Goal: Find specific page/section: Find specific page/section

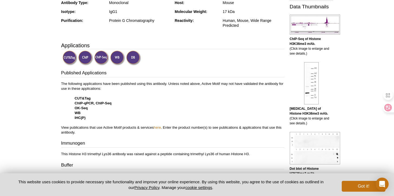
scroll to position [140, 0]
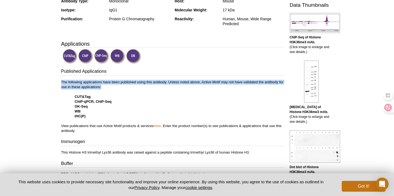
drag, startPoint x: 62, startPoint y: 82, endPoint x: 109, endPoint y: 86, distance: 47.8
click at [109, 86] on p "The following applications have been published using this antibody. Unless note…" at bounding box center [172, 107] width 223 height 54
copy p "The following applications have been published using this antibody. Unless note…"
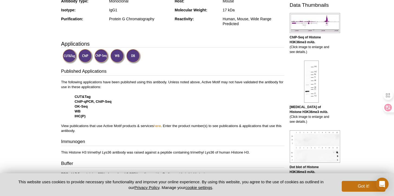
click at [130, 118] on p "The following applications have been published using this antibody. Unless note…" at bounding box center [172, 107] width 223 height 54
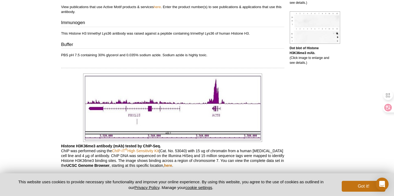
scroll to position [0, 0]
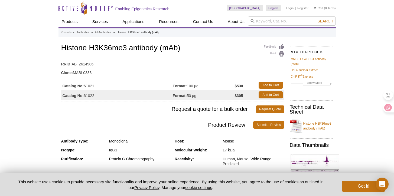
drag, startPoint x: 85, startPoint y: 95, endPoint x: 99, endPoint y: 95, distance: 14.4
click at [99, 95] on td "Catalog No: 61022" at bounding box center [117, 95] width 112 height 10
copy td "61022"
click at [269, 20] on input "search" at bounding box center [292, 21] width 88 height 9
paste input "61022"
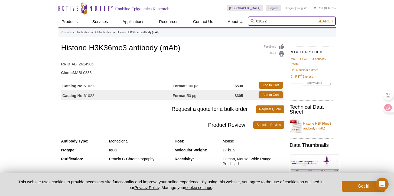
type input "61022"
click at [316, 19] on button "Search" at bounding box center [325, 21] width 19 height 5
click at [277, 19] on input "search" at bounding box center [292, 21] width 88 height 9
paste input "61361"
type input "61361"
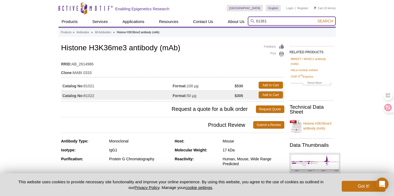
click at [316, 19] on button "Search" at bounding box center [325, 21] width 19 height 5
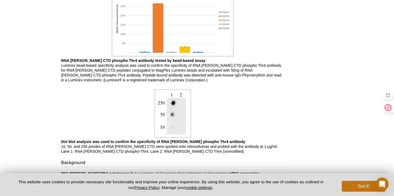
scroll to position [827, 0]
click at [163, 153] on p "Dot blot analysis was used to confirm the specificity of RNA Pol II phospho Thr…" at bounding box center [172, 146] width 223 height 15
copy p "unmodified"
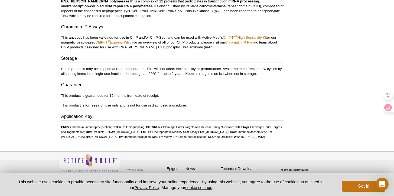
scroll to position [1007, 0]
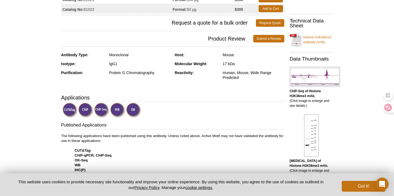
scroll to position [144, 0]
